Goal: Find specific page/section

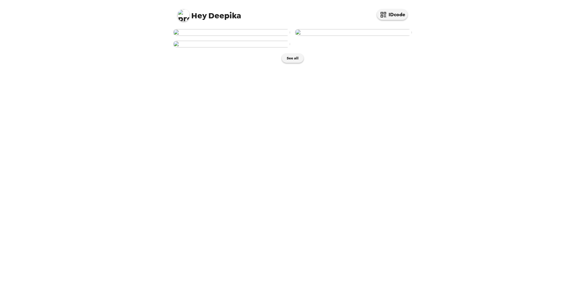
scroll to position [71, 0]
click at [291, 63] on button "See all" at bounding box center [293, 58] width 22 height 9
